Goal: Transaction & Acquisition: Purchase product/service

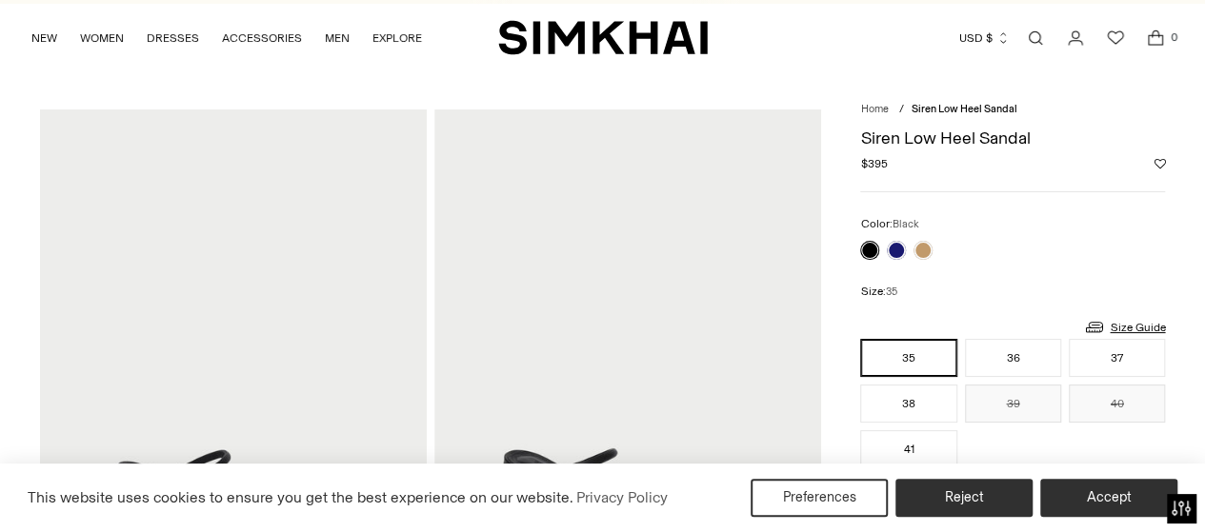
scroll to position [27, 0]
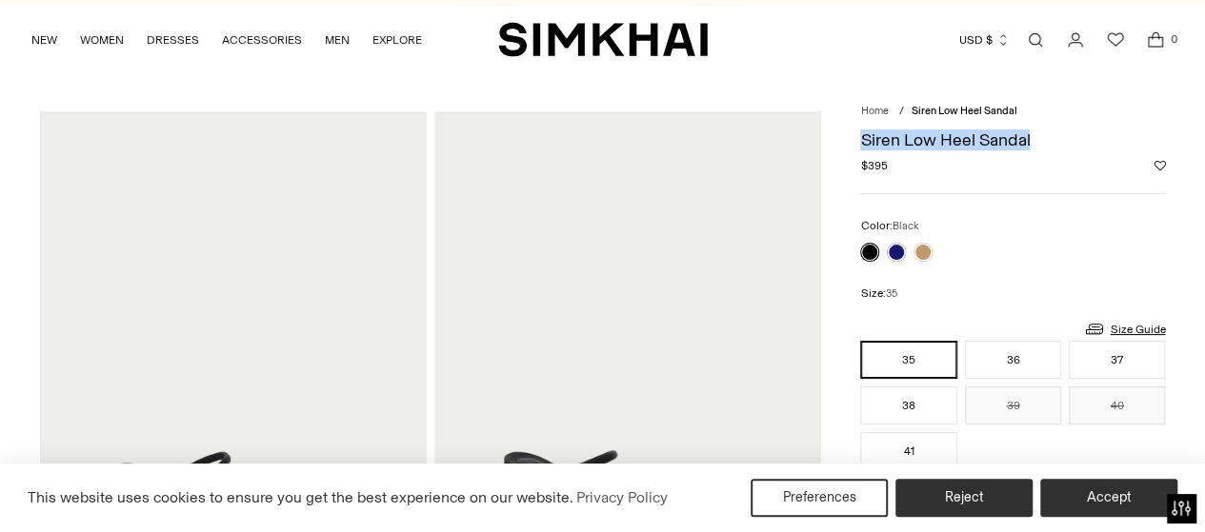
drag, startPoint x: 1032, startPoint y: 137, endPoint x: 855, endPoint y: 137, distance: 177.2
copy h1 "Siren Low Heel Sandal"
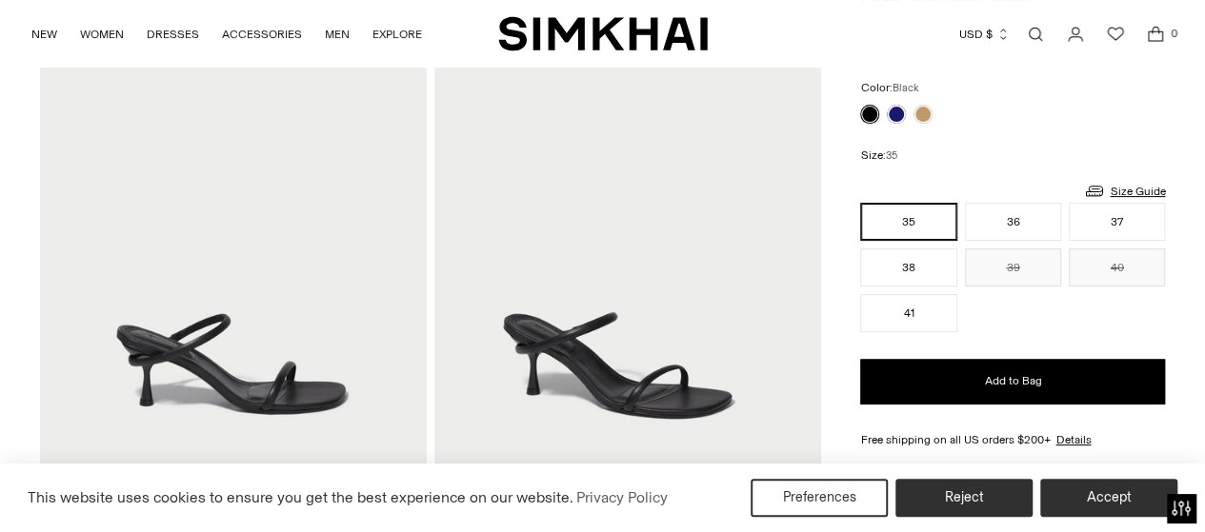
scroll to position [162, 0]
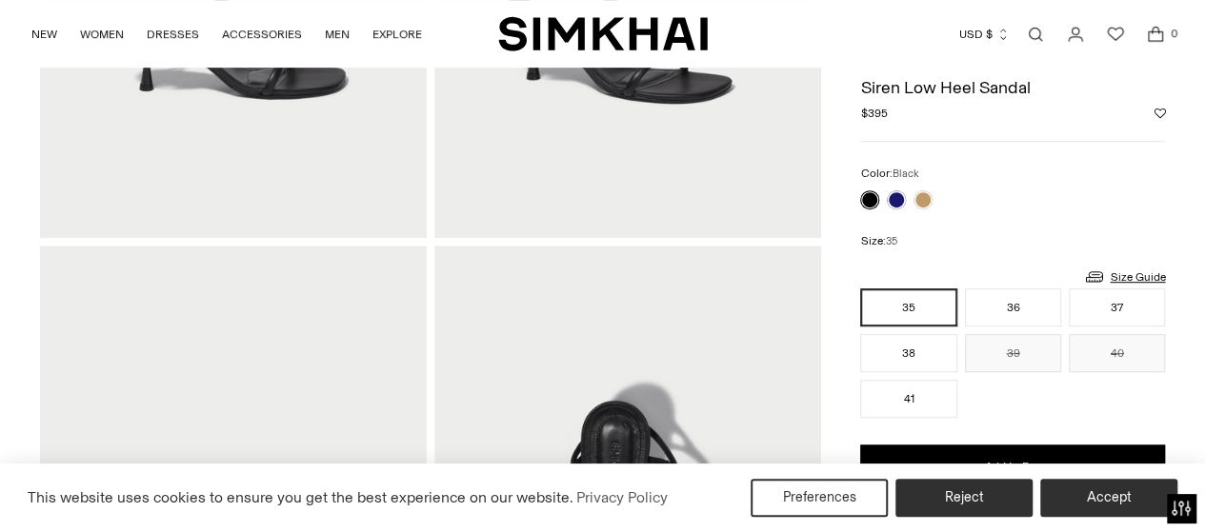
click at [1081, 251] on div "Size: 35 Size Guide Size Guide Women Numeric US Size Alpha Bust Waist Hips 00 X…" at bounding box center [1012, 325] width 305 height 187
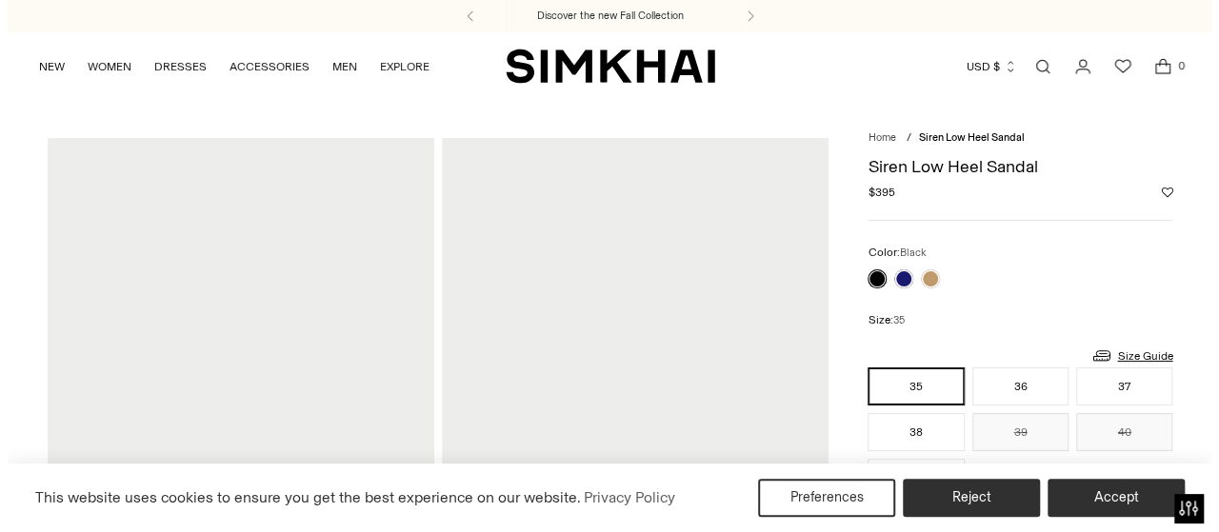
scroll to position [192, 0]
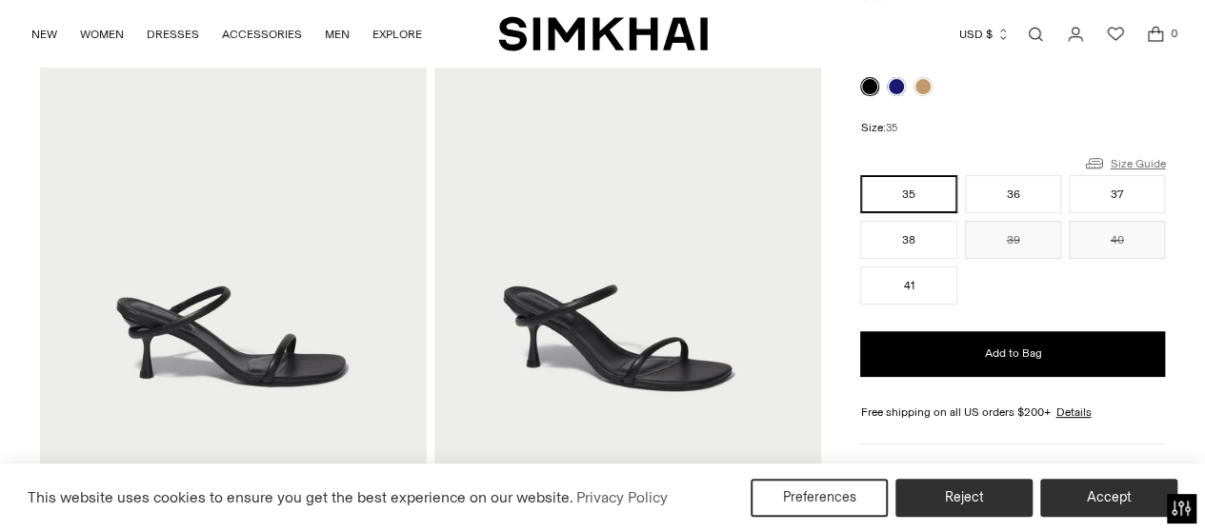
click at [1145, 159] on link "Size Guide" at bounding box center [1124, 163] width 82 height 24
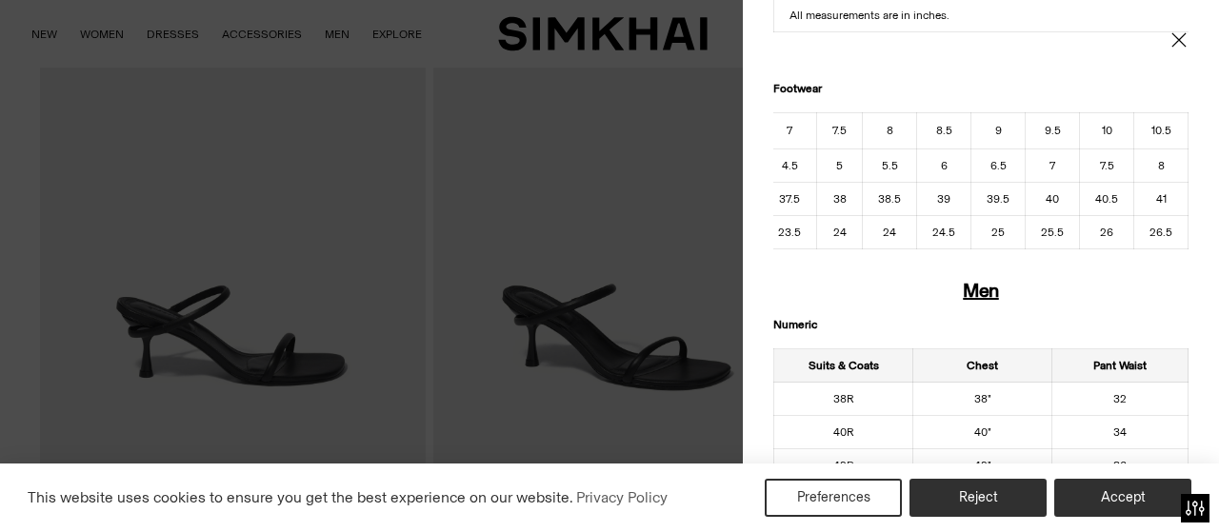
scroll to position [911, 0]
click at [1097, 300] on h1 "Men" at bounding box center [980, 289] width 415 height 21
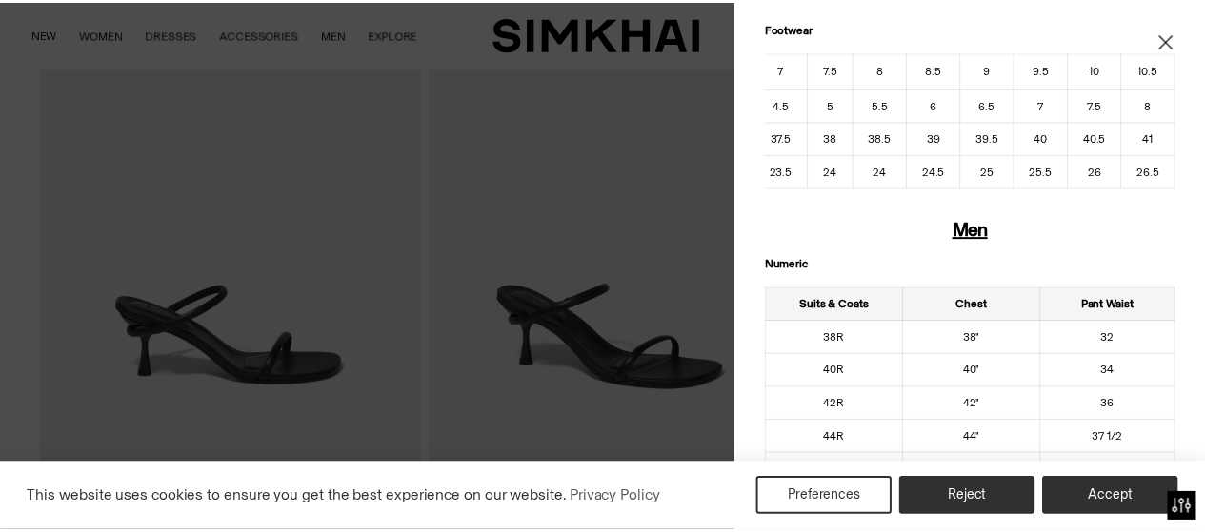
scroll to position [972, 0]
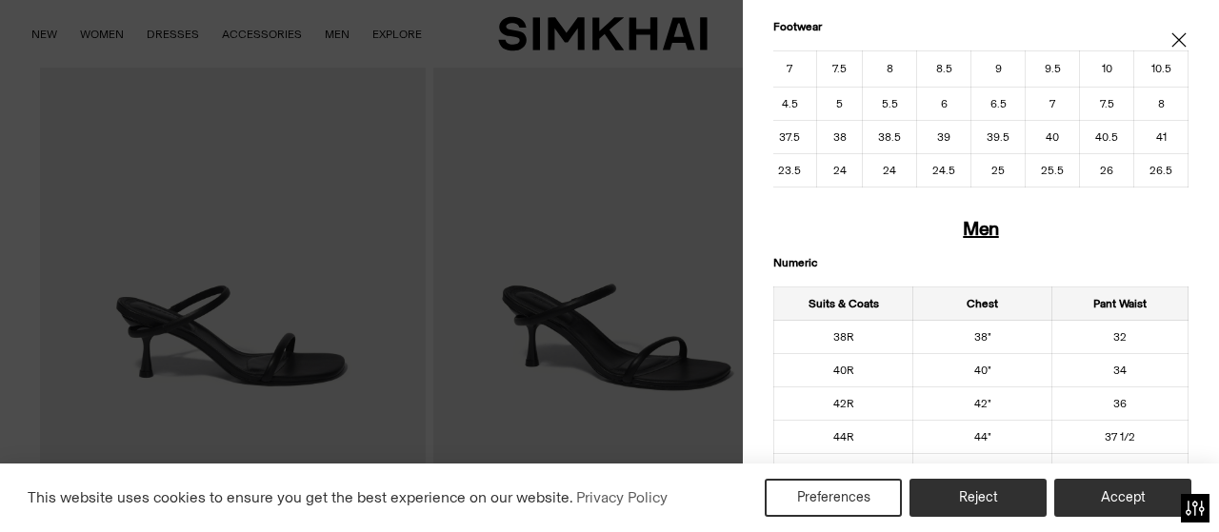
click at [1172, 35] on icon "Close" at bounding box center [1179, 39] width 15 height 19
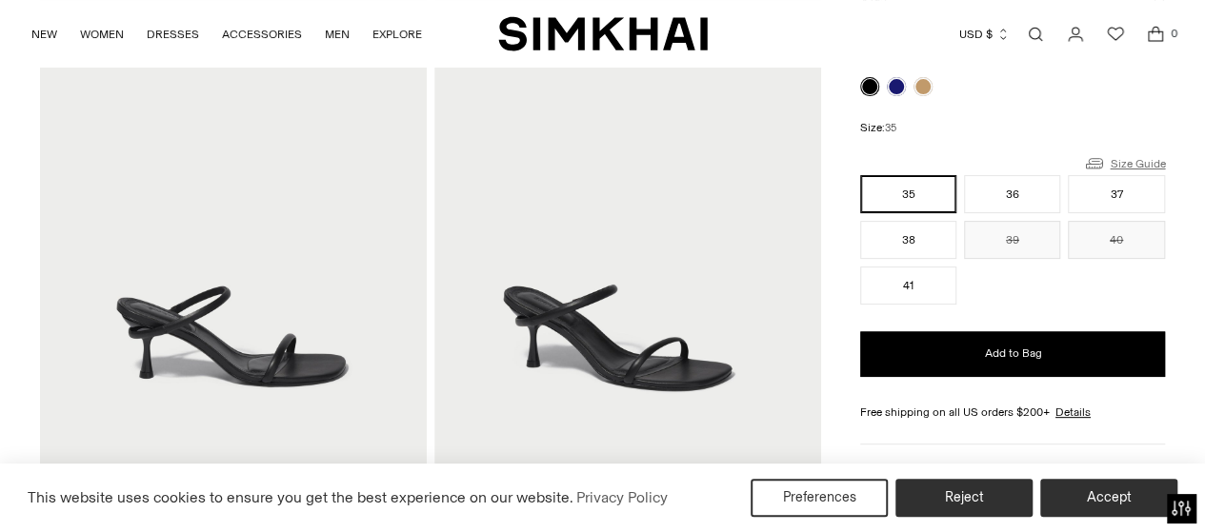
scroll to position [0, 0]
click at [1120, 246] on button "40" at bounding box center [1117, 240] width 96 height 38
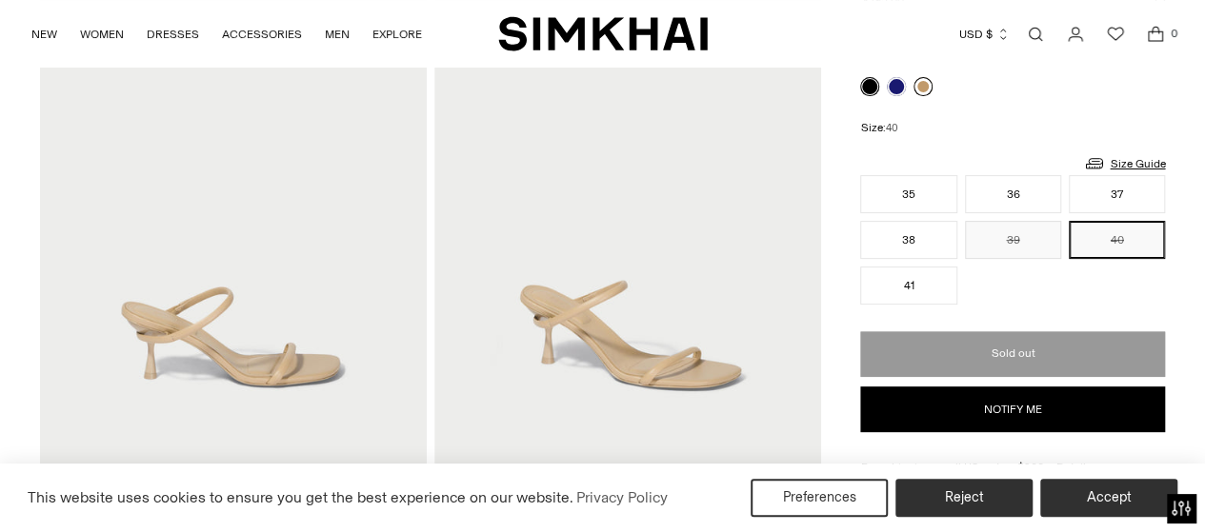
click at [930, 90] on link at bounding box center [922, 86] width 19 height 19
